Goal: Task Accomplishment & Management: Complete application form

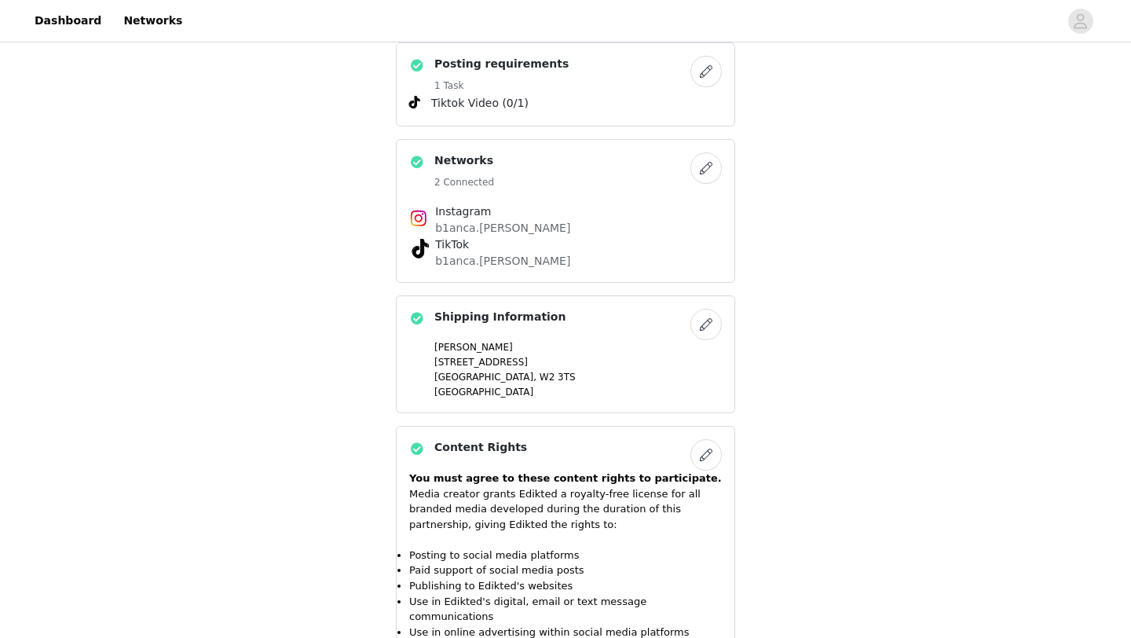
scroll to position [1546, 0]
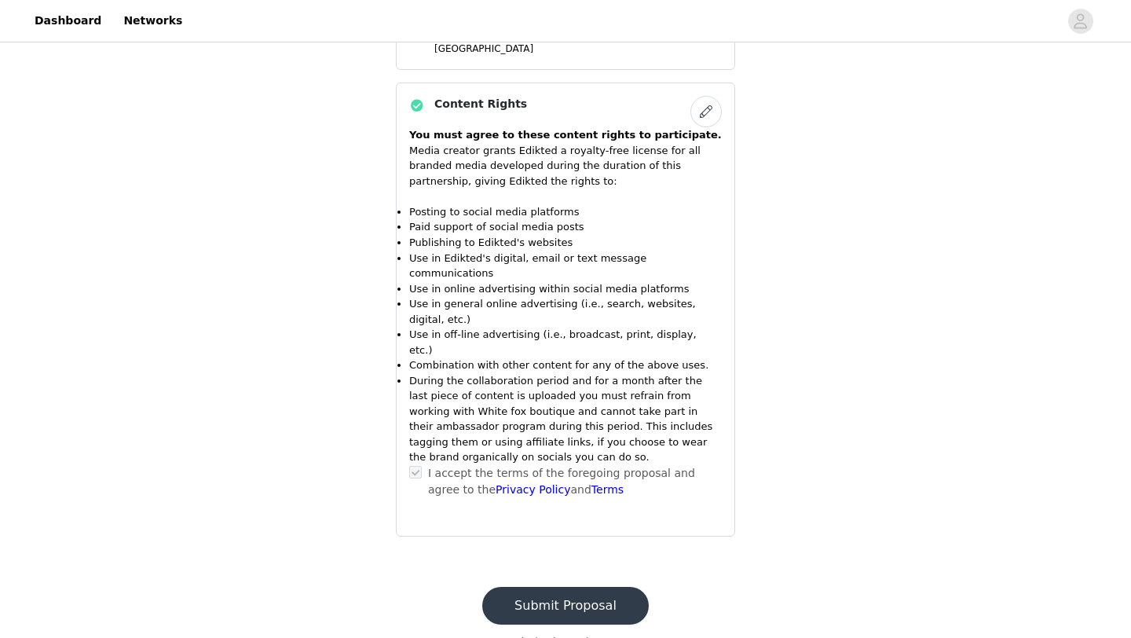
click at [577, 346] on button "Submit Proposal" at bounding box center [565, 606] width 167 height 38
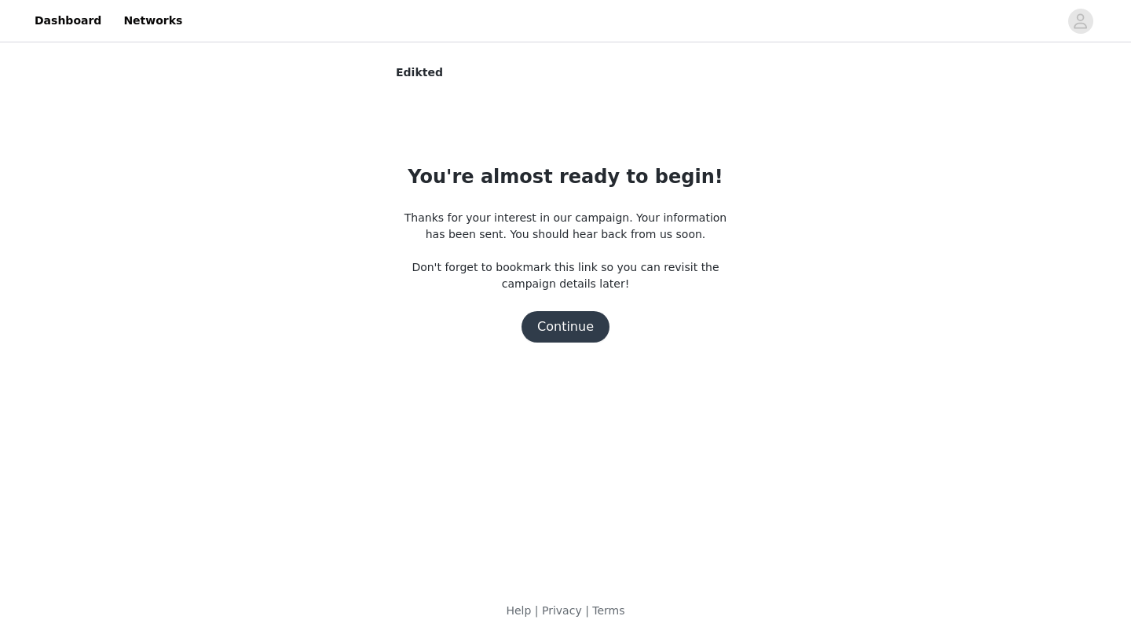
scroll to position [0, 0]
click at [584, 326] on button "Continue" at bounding box center [566, 326] width 88 height 31
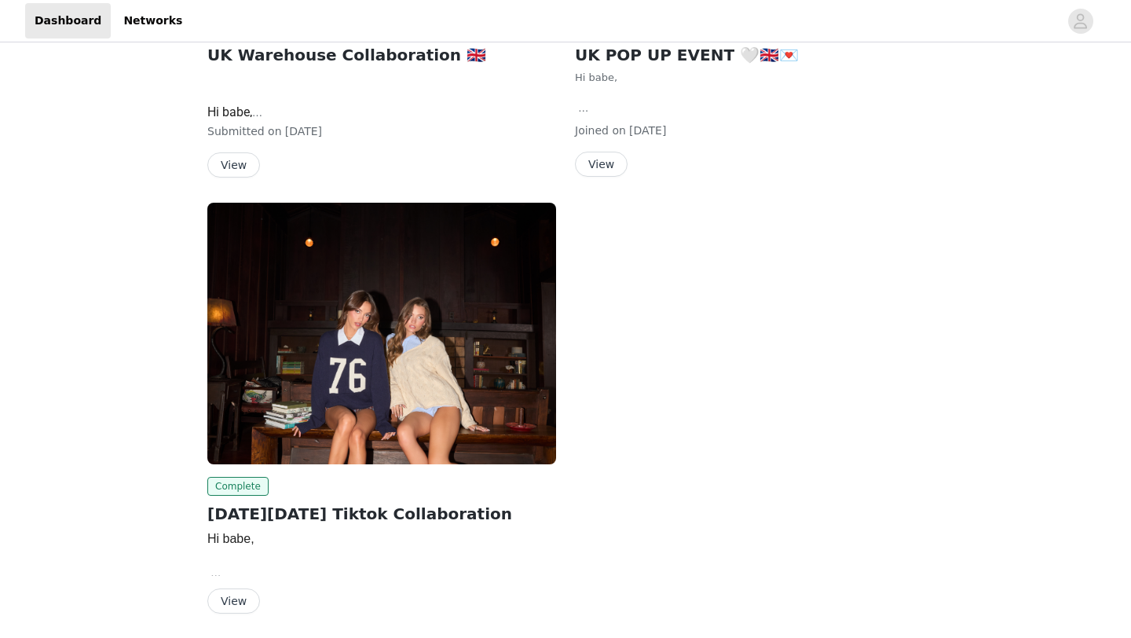
scroll to position [450, 0]
